Goal: Information Seeking & Learning: Learn about a topic

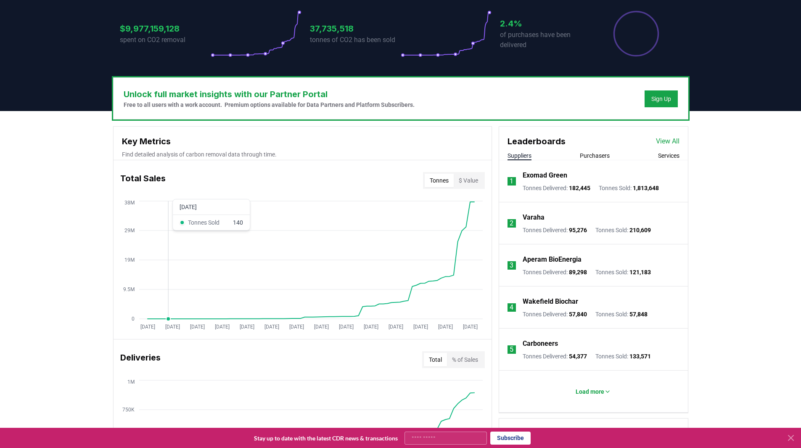
scroll to position [3, 0]
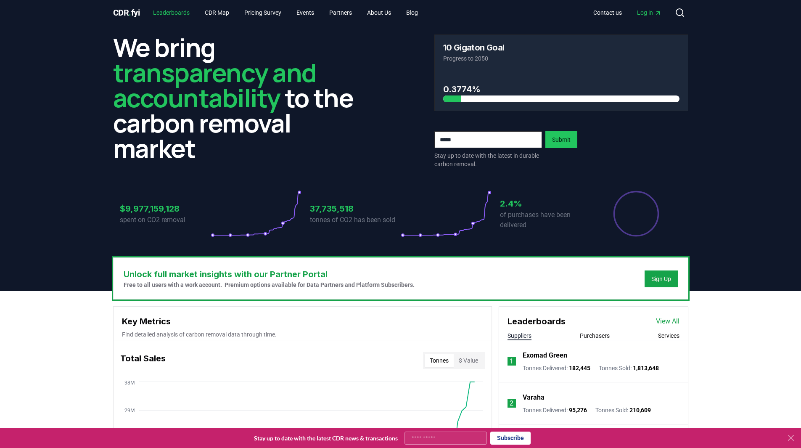
click at [180, 13] on link "Leaderboards" at bounding box center [171, 12] width 50 height 15
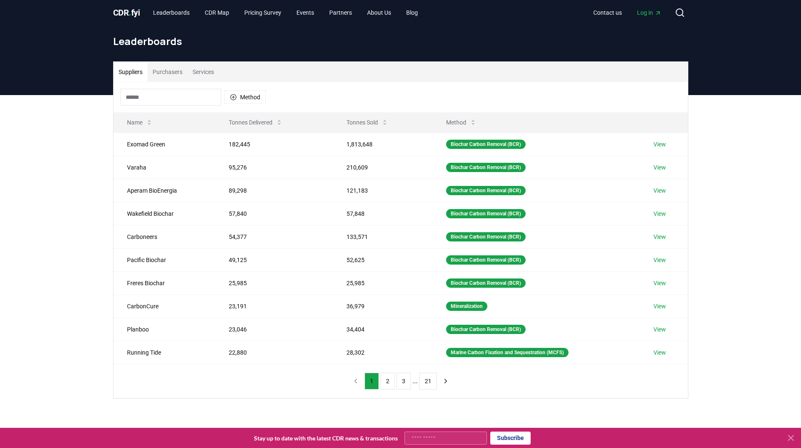
click at [240, 95] on button "Method" at bounding box center [244, 96] width 41 height 13
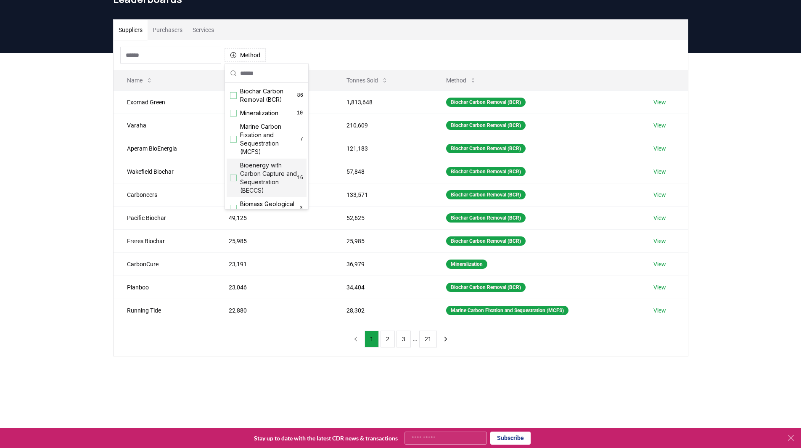
click at [234, 180] on div "Suggestions" at bounding box center [233, 177] width 7 height 7
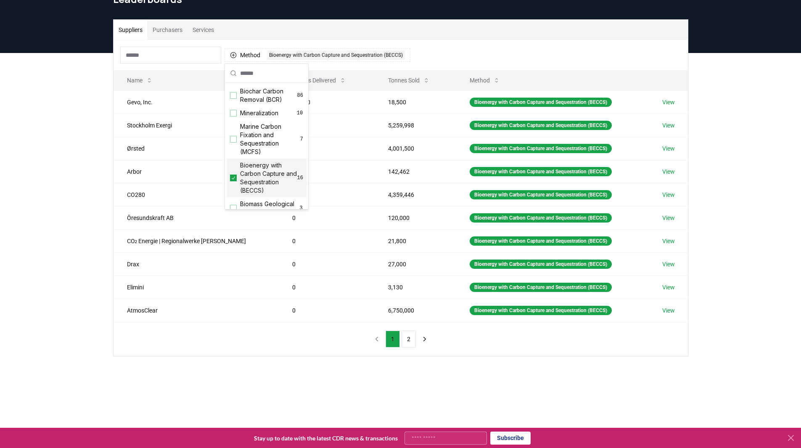
click at [83, 153] on div "Suppliers Purchasers Services Method 1 Bioenergy with Carbon Capture and Seques…" at bounding box center [400, 221] width 801 height 337
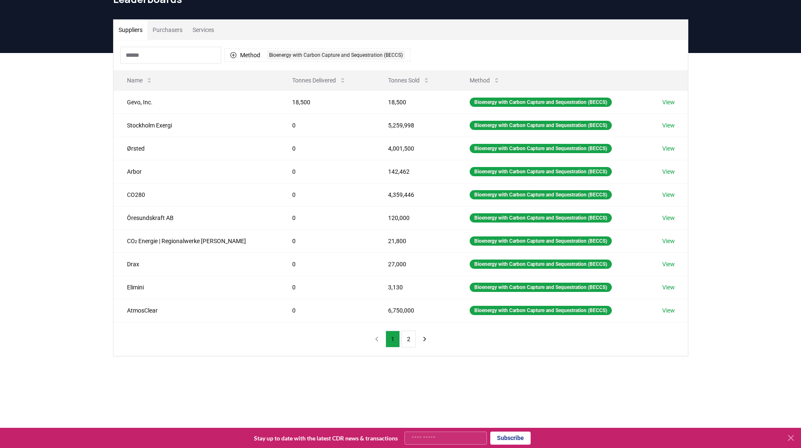
click at [395, 78] on button "Tonnes Sold" at bounding box center [408, 80] width 55 height 17
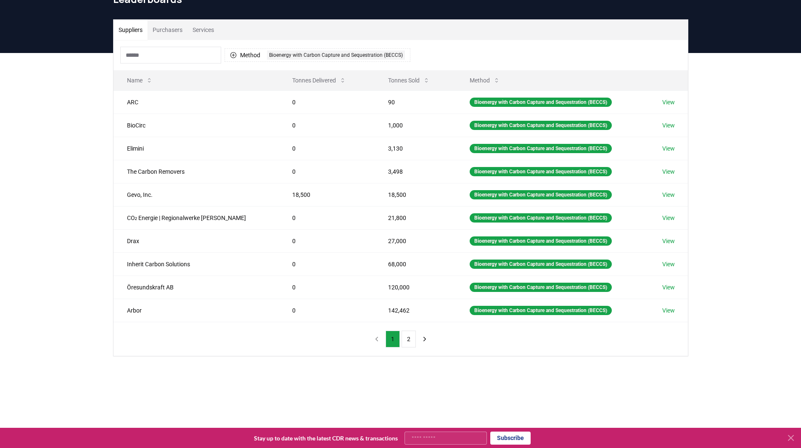
click at [391, 79] on button "Tonnes Sold" at bounding box center [408, 80] width 55 height 17
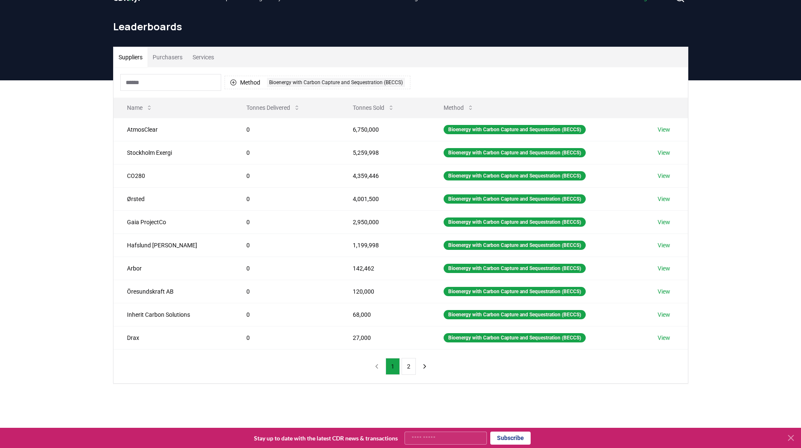
scroll to position [3, 0]
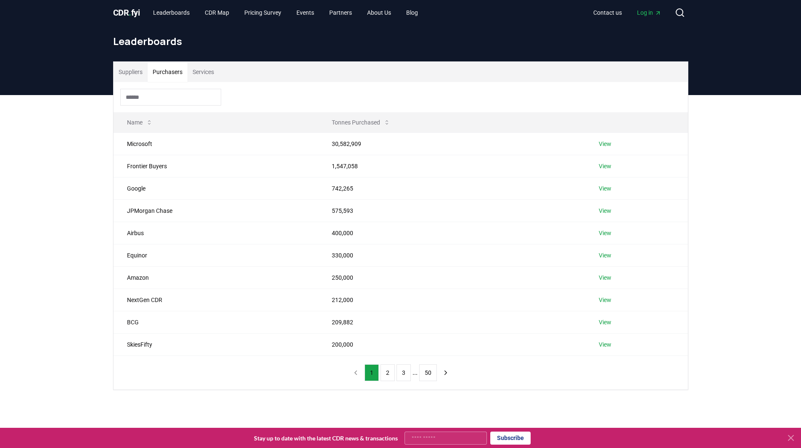
click at [172, 73] on button "Purchasers" at bounding box center [167, 72] width 40 height 20
